Goal: Task Accomplishment & Management: Manage account settings

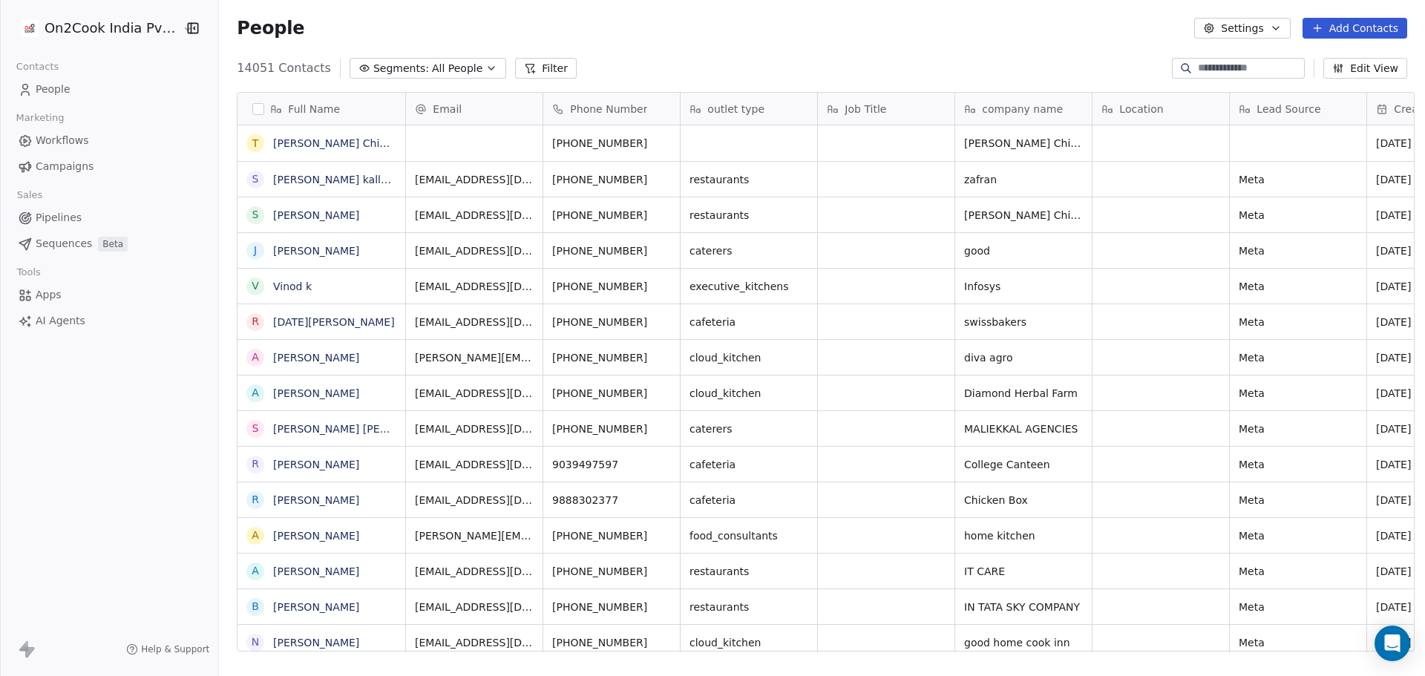
scroll to position [584, 1202]
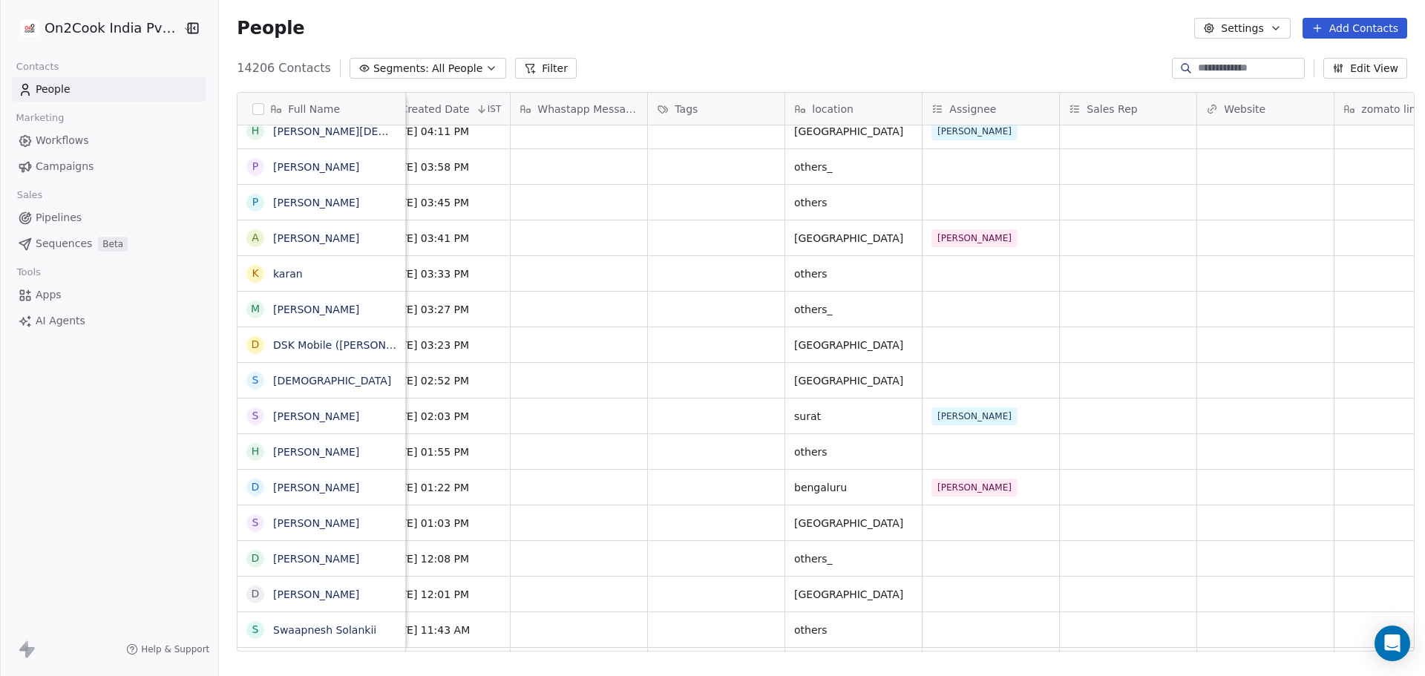
click at [94, 28] on html "On2Cook India Pvt. Ltd. Contacts People Marketing Workflows Campaigns Sales Pip…" at bounding box center [712, 338] width 1425 height 676
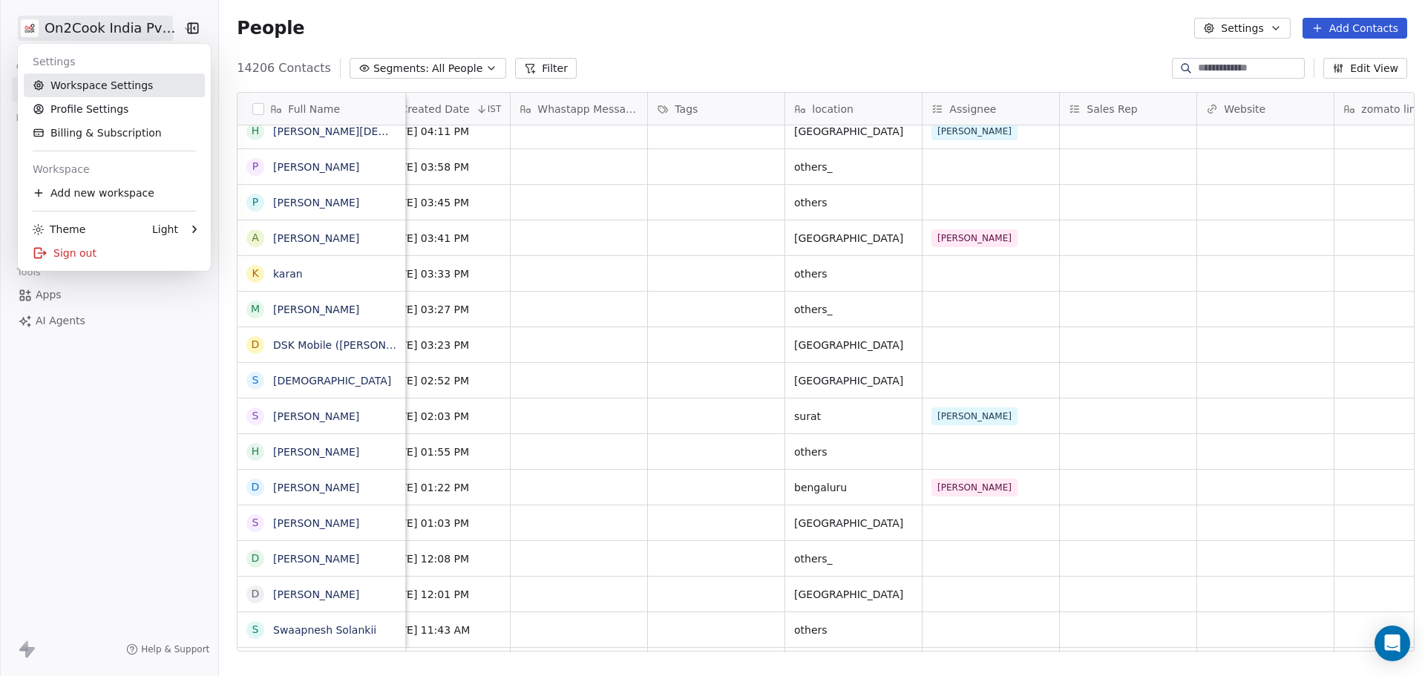
click at [122, 88] on link "Workspace Settings" at bounding box center [114, 86] width 181 height 24
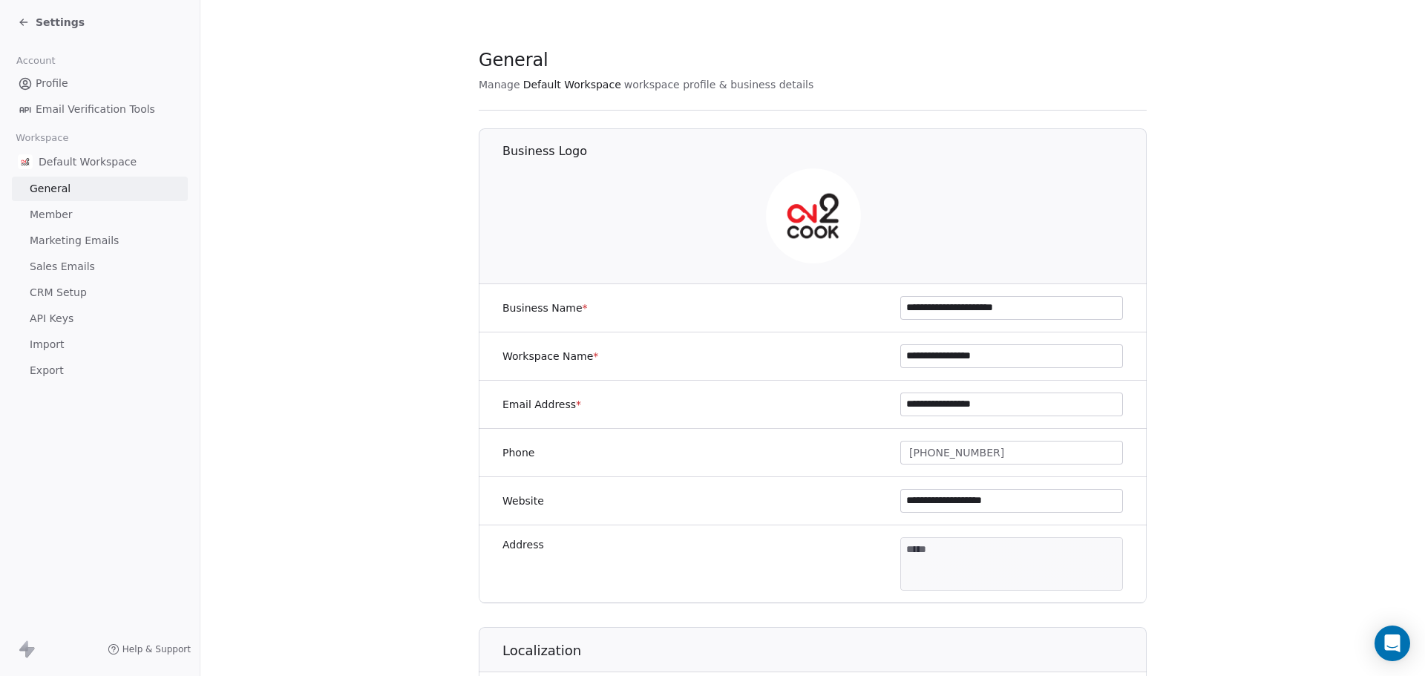
click at [122, 206] on link "Member" at bounding box center [100, 215] width 176 height 25
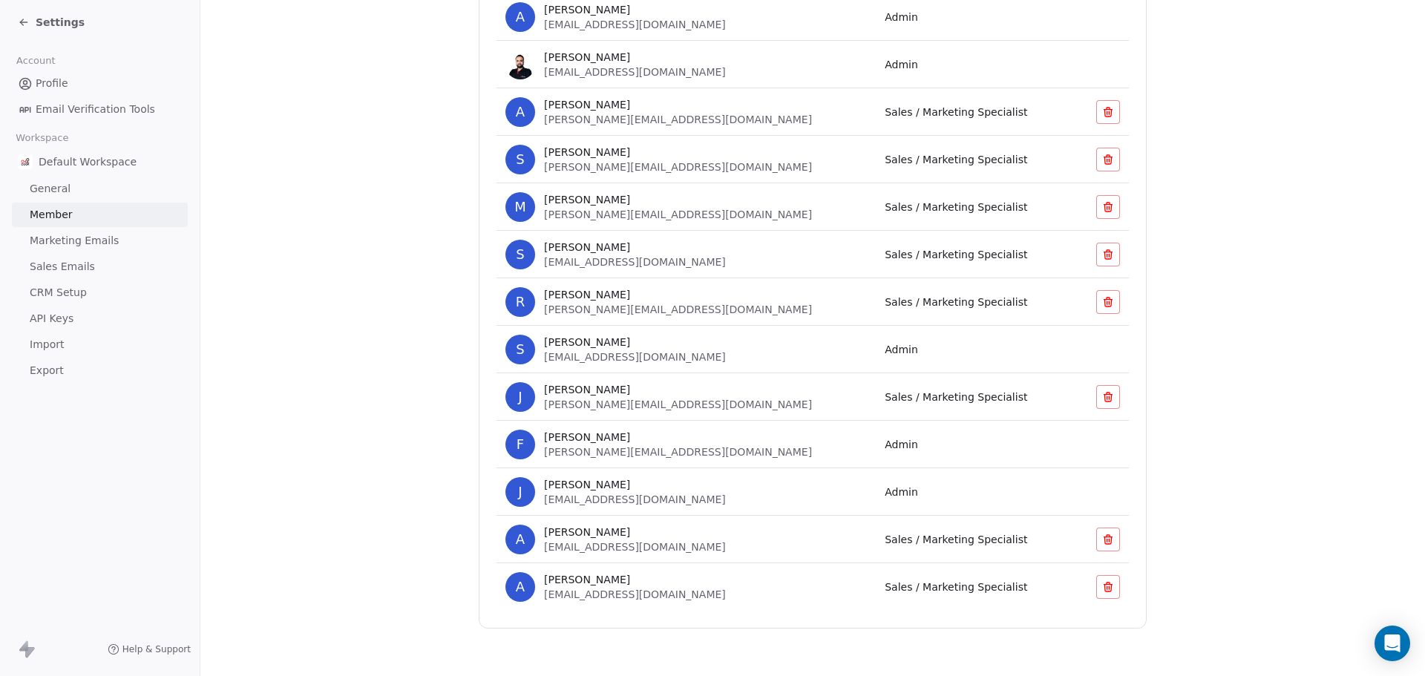
click at [1101, 602] on td at bounding box center [1096, 588] width 65 height 48
click at [1102, 593] on button at bounding box center [1109, 587] width 24 height 24
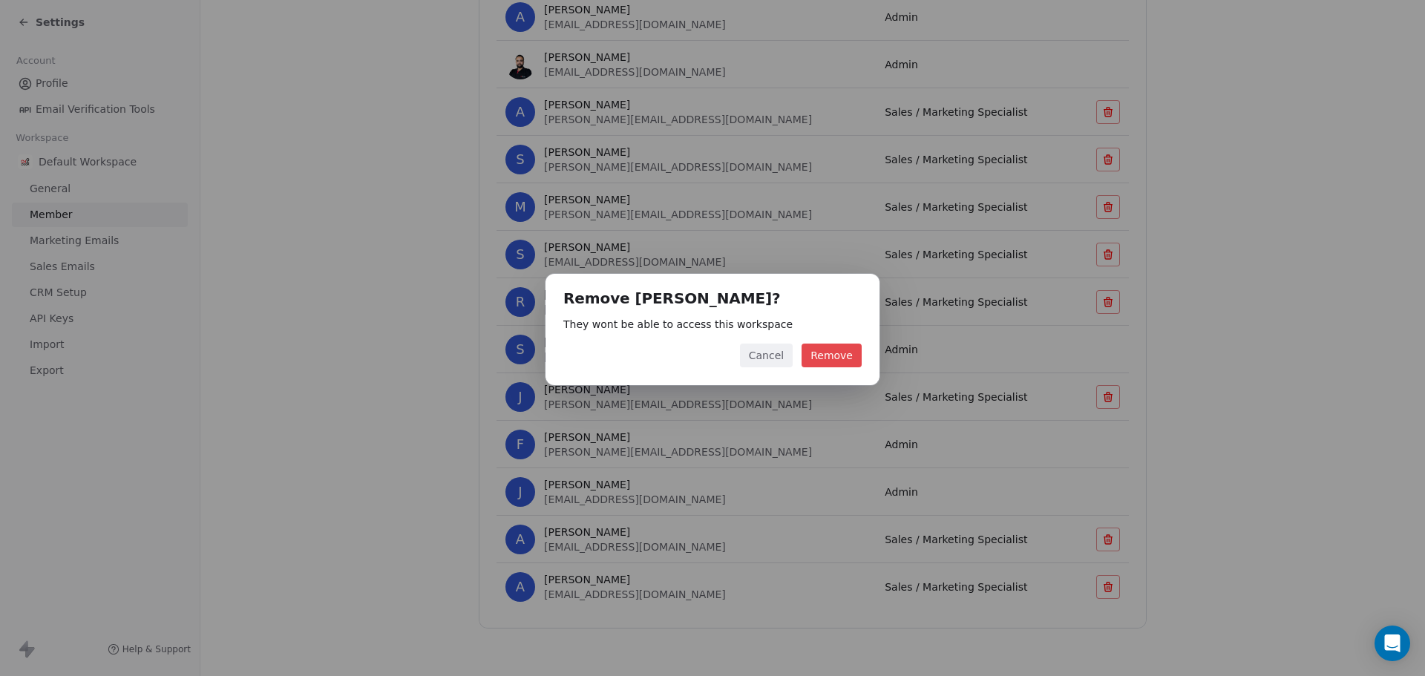
click at [840, 355] on button "Remove" at bounding box center [832, 356] width 60 height 24
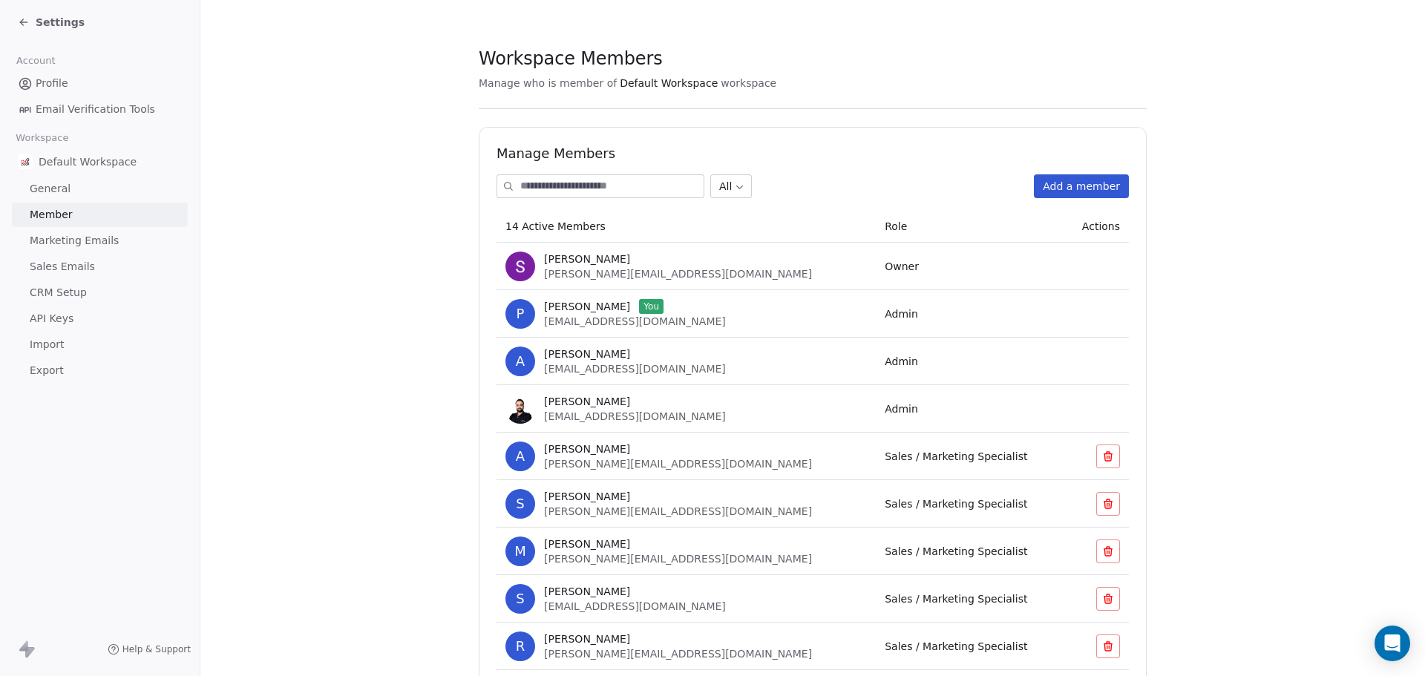
click at [1059, 193] on button "Add a member" at bounding box center [1081, 186] width 95 height 24
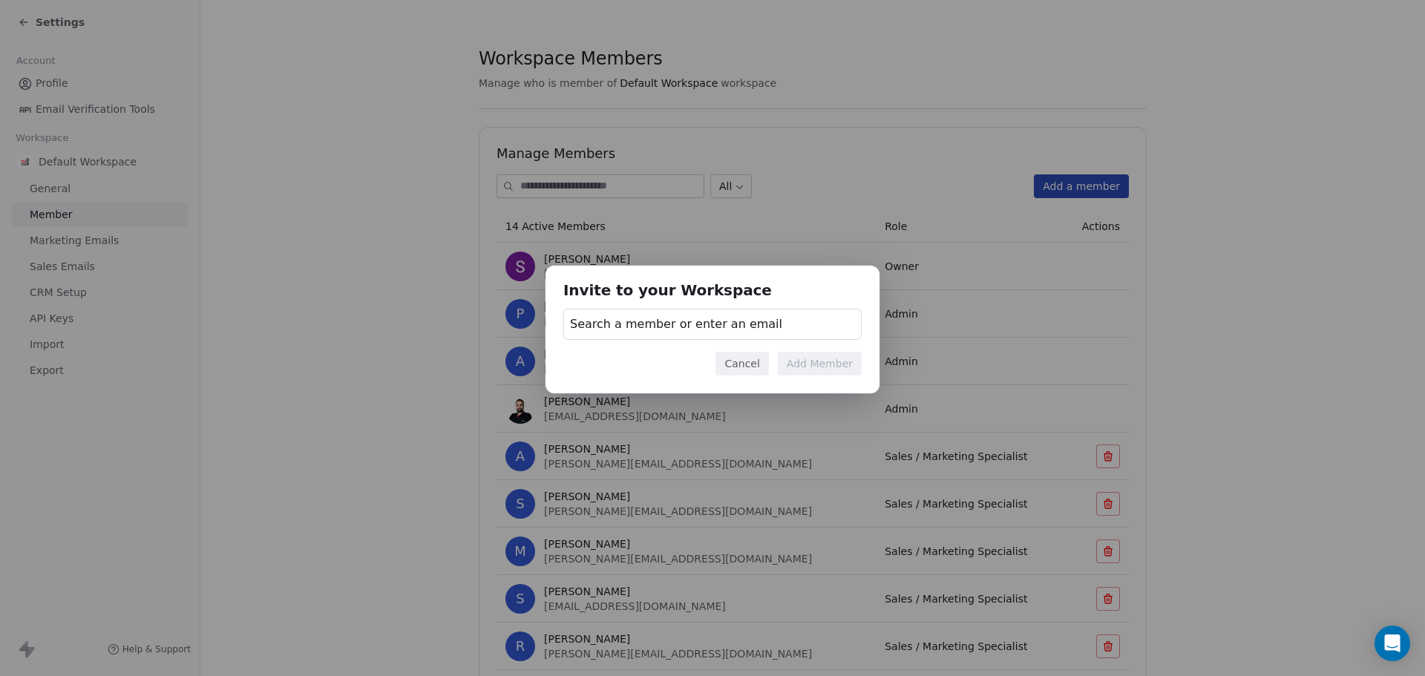
click at [742, 321] on span "Search a member or enter an email" at bounding box center [676, 325] width 212 height 18
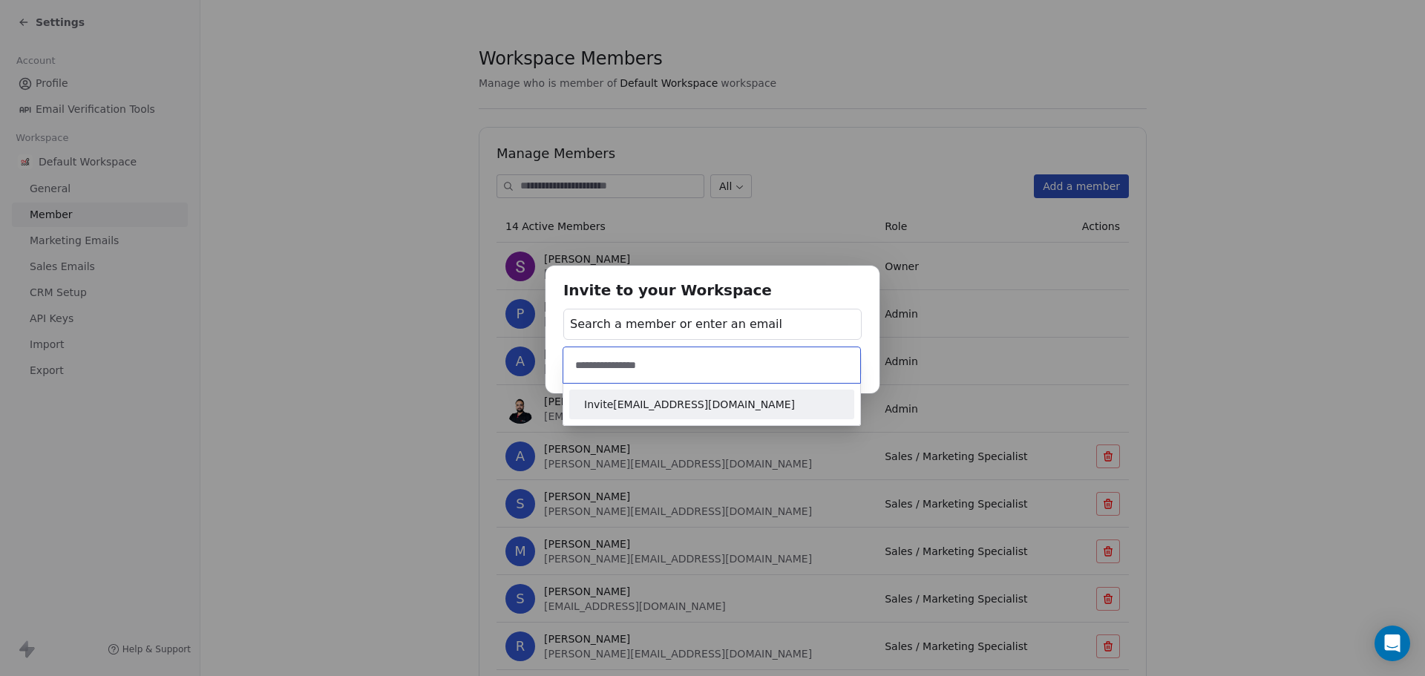
type input "**********"
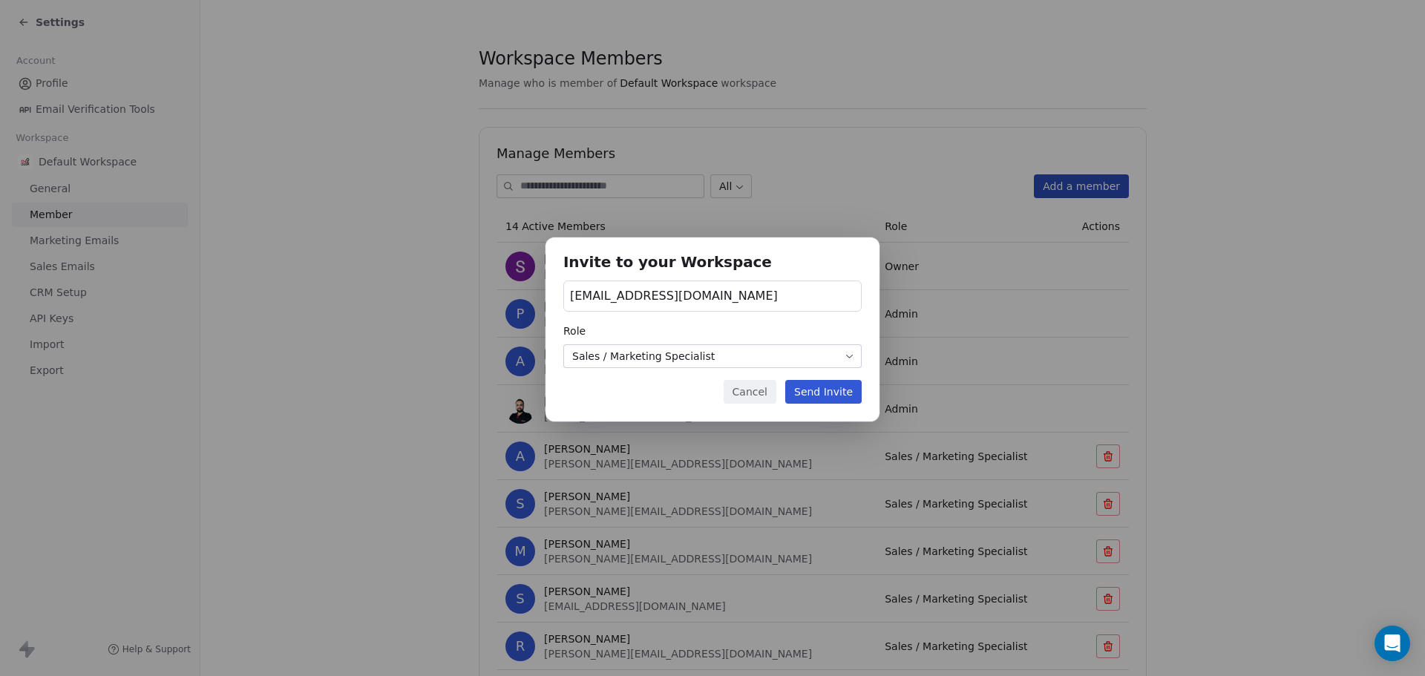
click at [821, 391] on button "Send Invite" at bounding box center [823, 392] width 76 height 24
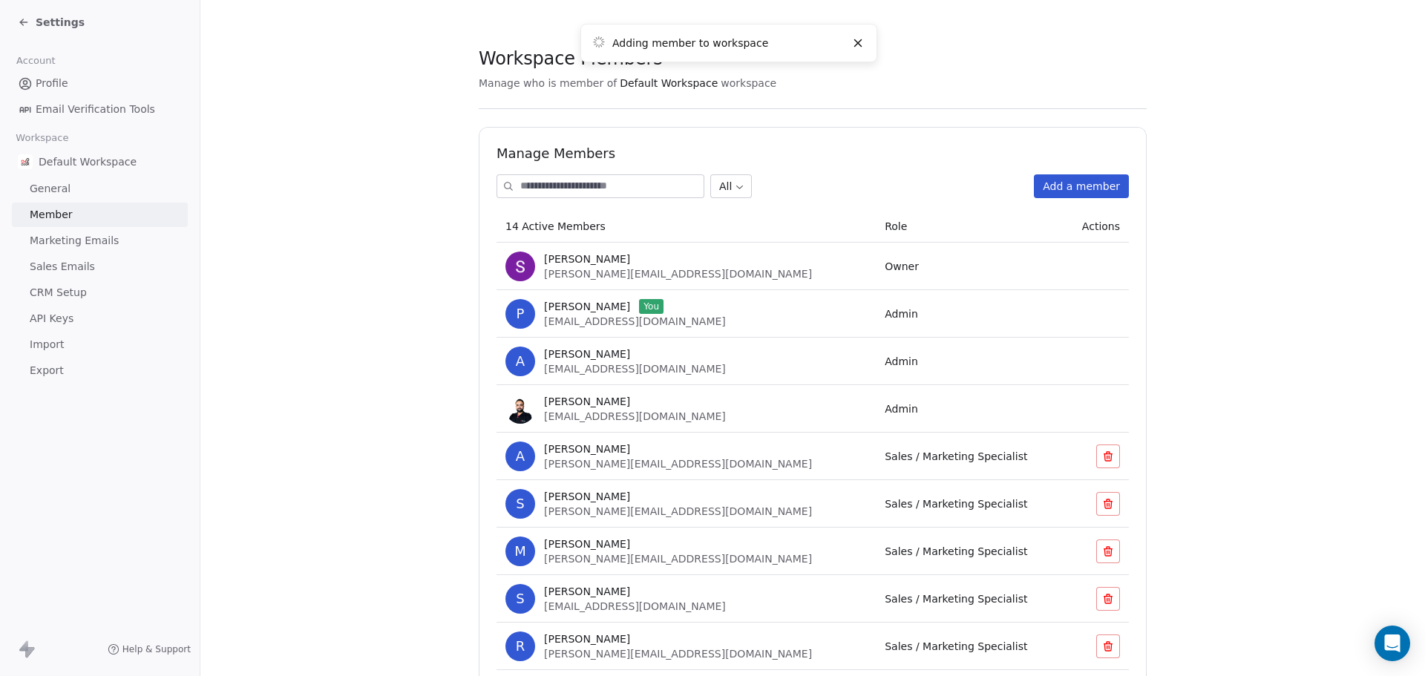
click at [1054, 183] on button "Add a member" at bounding box center [1081, 186] width 95 height 24
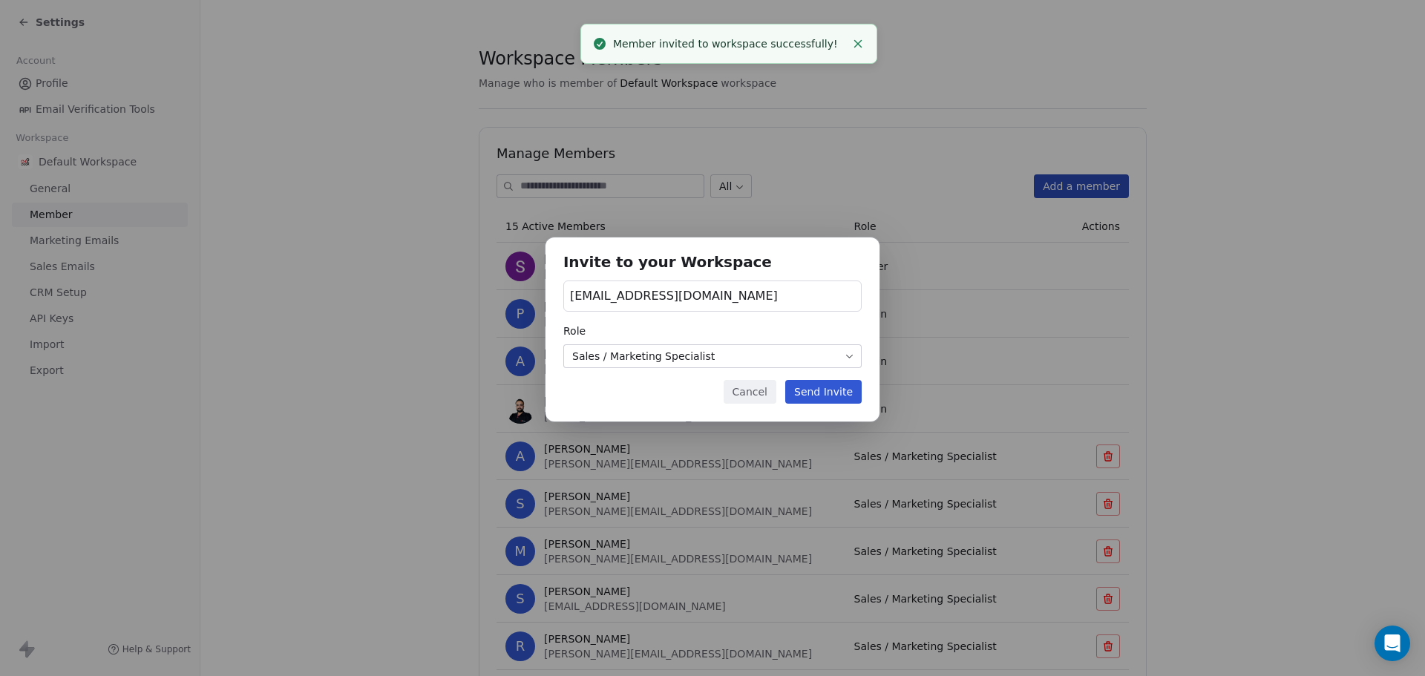
click at [705, 288] on div "[EMAIL_ADDRESS][DOMAIN_NAME]" at bounding box center [713, 296] width 298 height 31
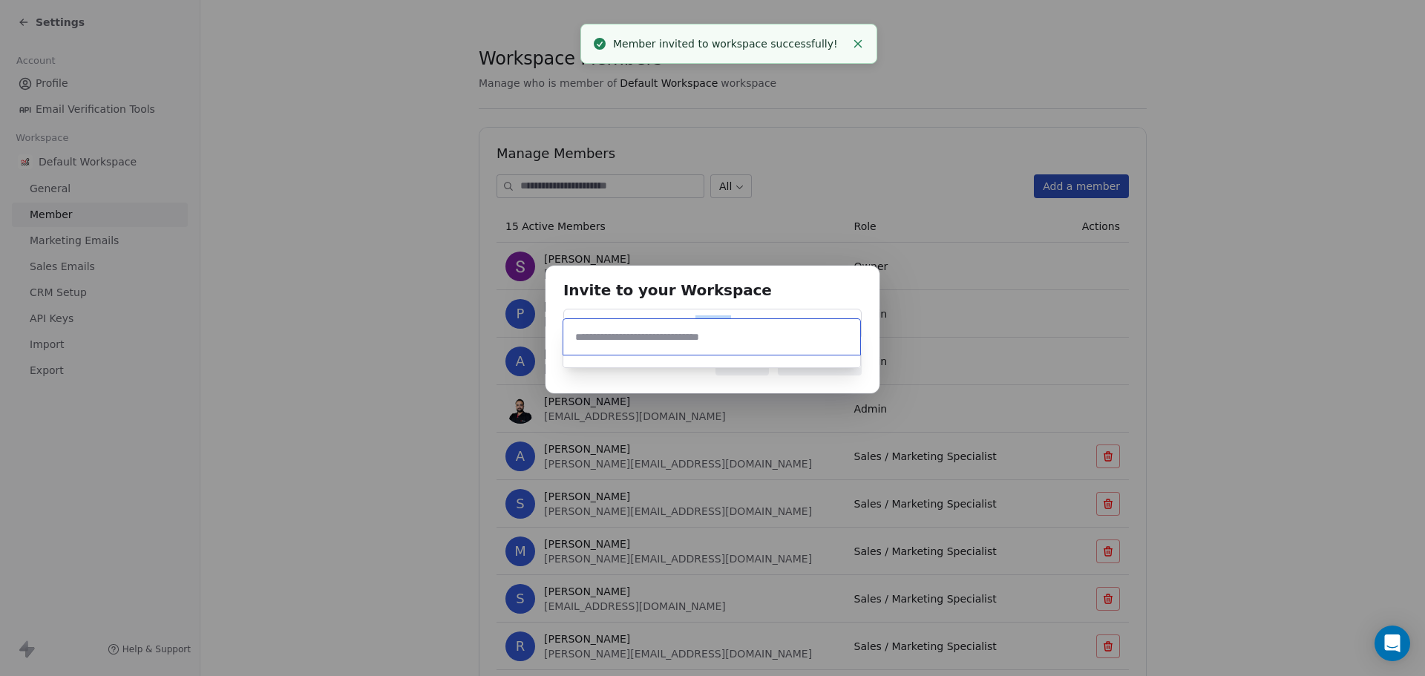
click at [705, 288] on div "Invite to your Workspace Search a member or enter an email Cancel Add Member" at bounding box center [712, 338] width 1425 height 192
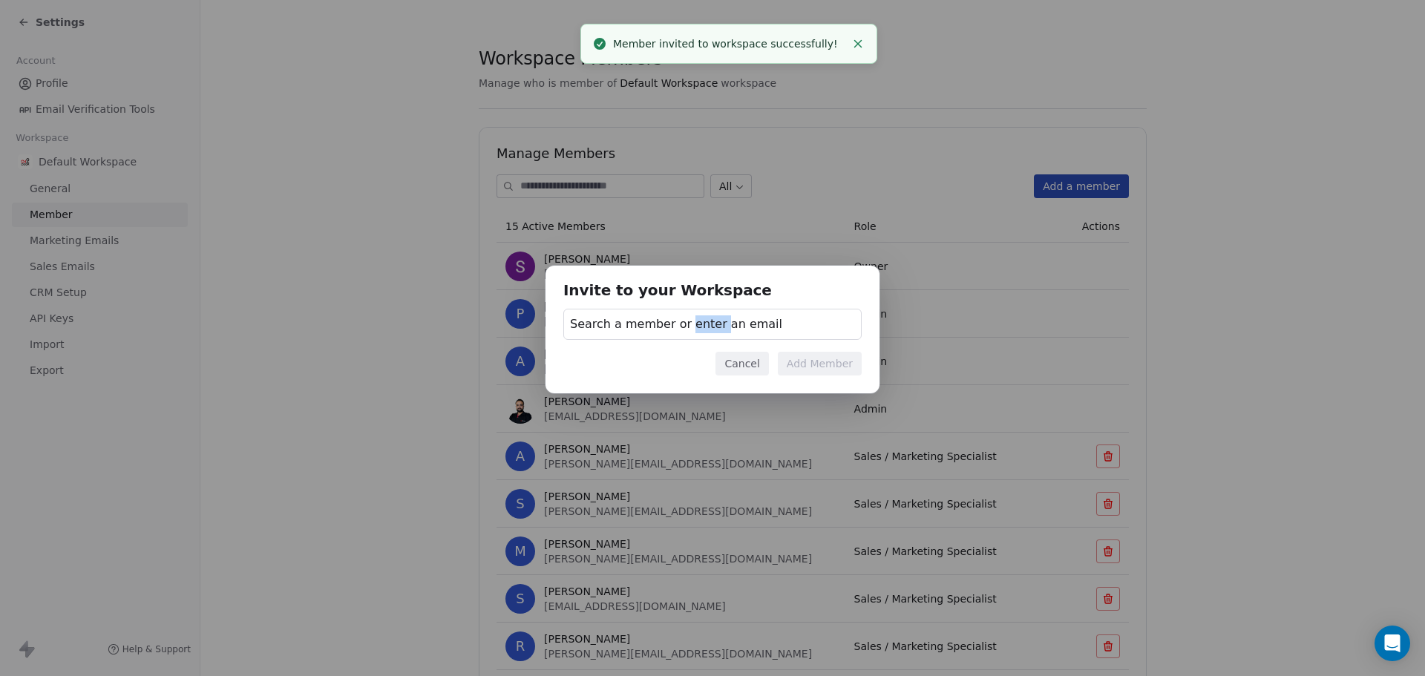
click at [665, 318] on span "Search a member or enter an email" at bounding box center [676, 325] width 212 height 18
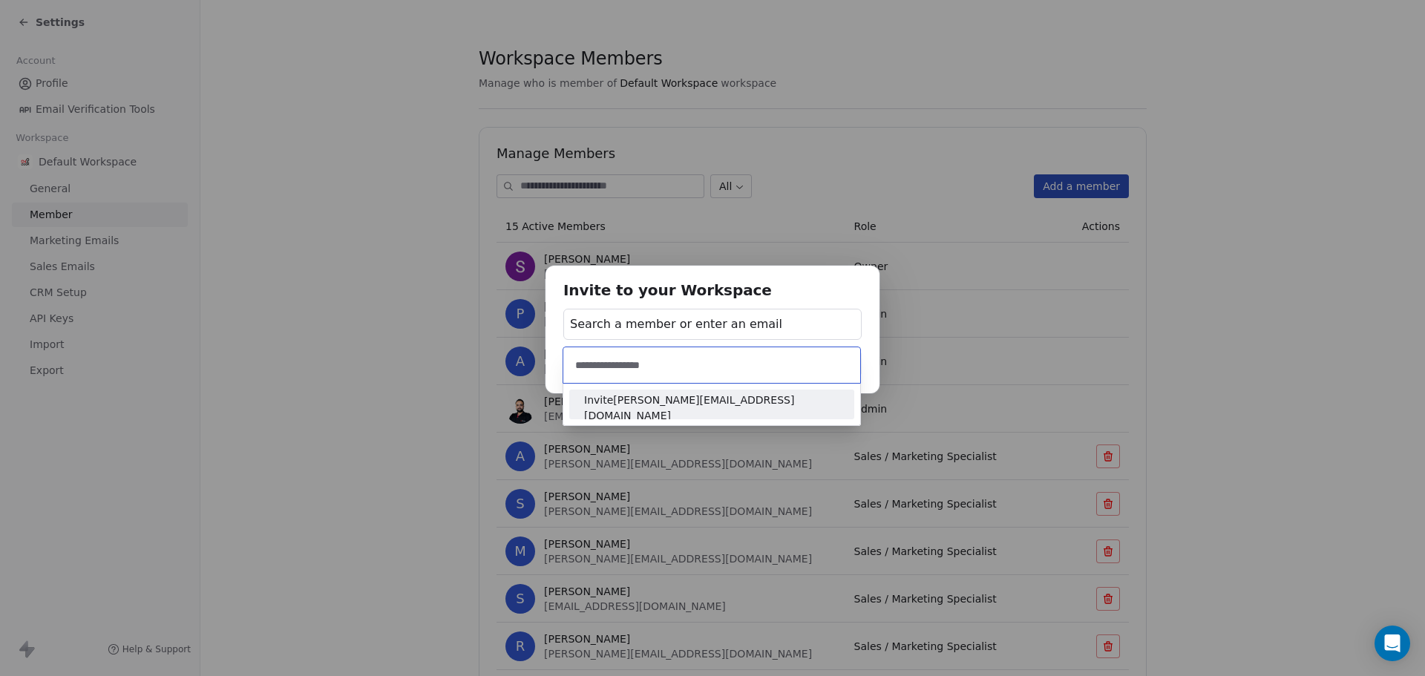
type input "**********"
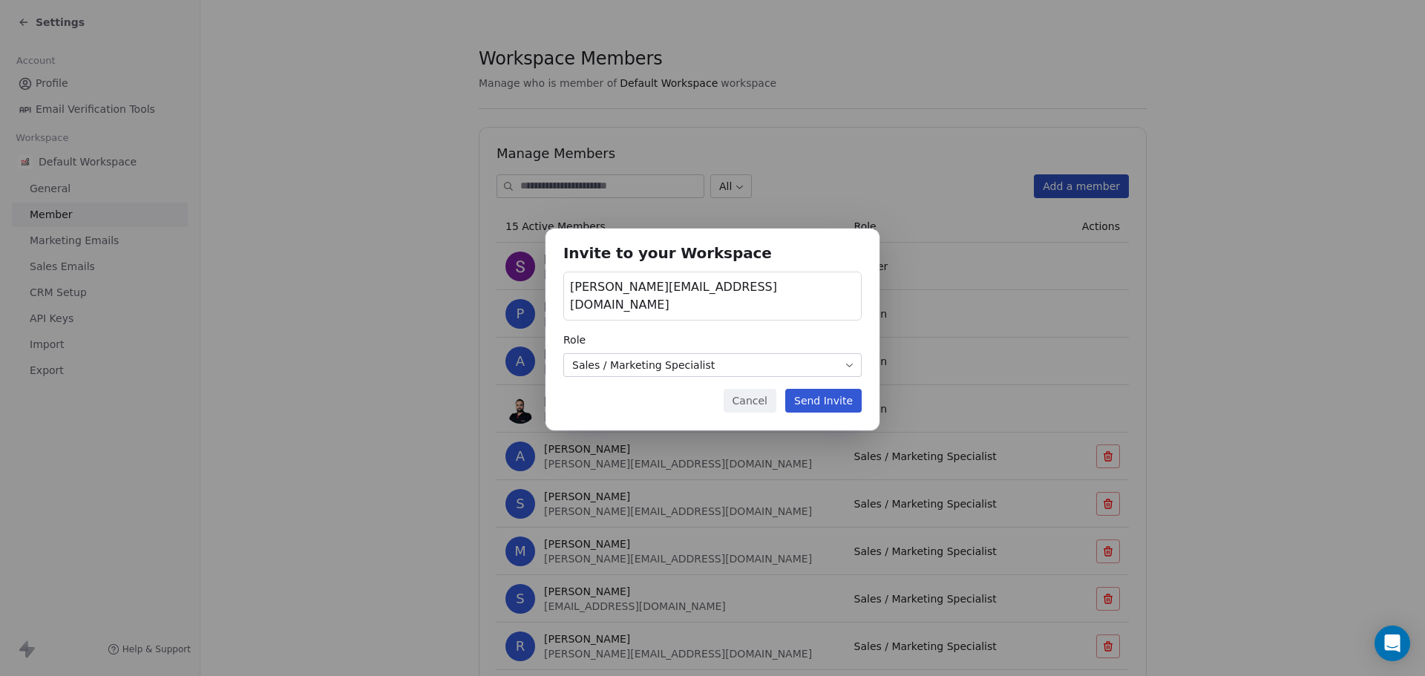
click at [828, 391] on button "Send Invite" at bounding box center [823, 401] width 76 height 24
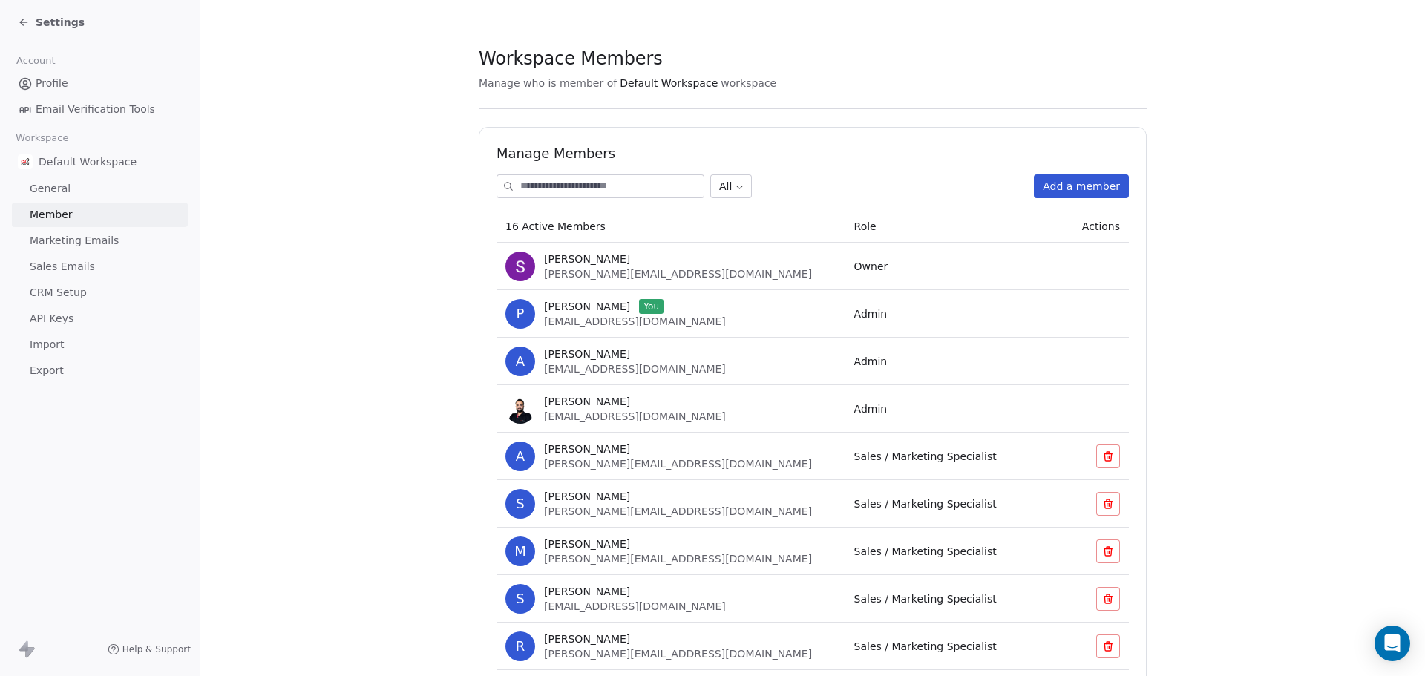
click at [43, 26] on span "Settings" at bounding box center [60, 22] width 49 height 15
